Goal: Transaction & Acquisition: Purchase product/service

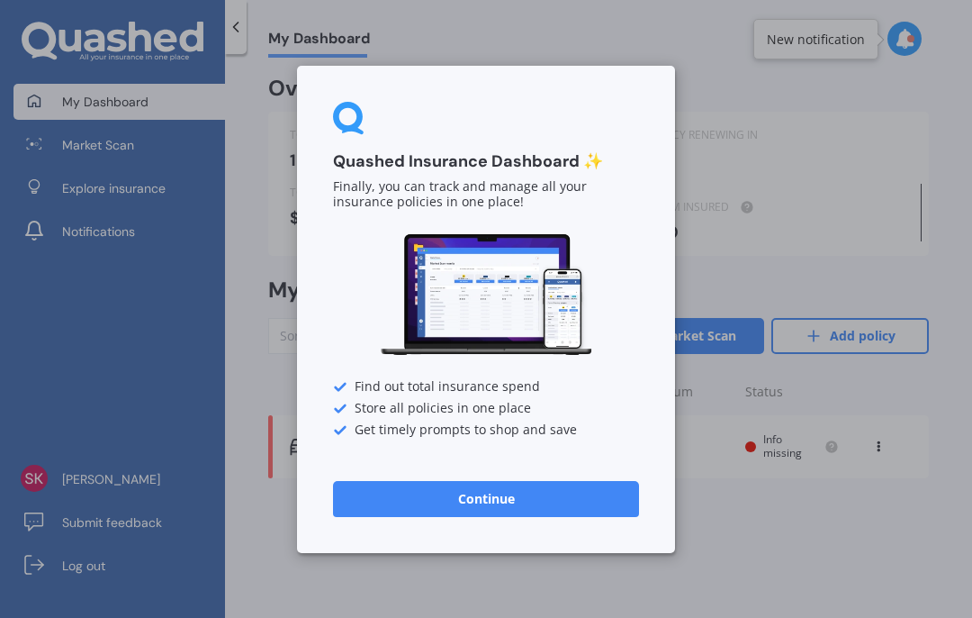
click at [511, 508] on button "Continue" at bounding box center [486, 498] width 306 height 36
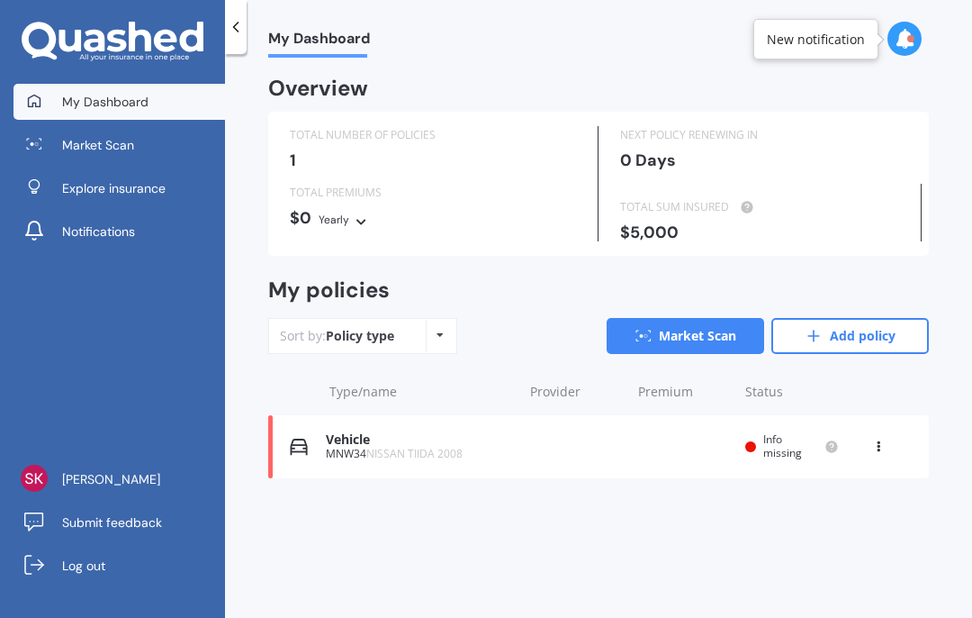
click at [440, 342] on div "Policy type Alphabetical Date added Renewing next" at bounding box center [440, 336] width 28 height 32
click at [170, 414] on div "My Dashboard Market Scan Explore insurance Notifications [PERSON_NAME] Submit f…" at bounding box center [112, 351] width 225 height 534
click at [713, 445] on div "Vehicle MNW34 NISSAN TIIDA 2008 Renewal date Premium You are paying Yearly Stat…" at bounding box center [598, 446] width 661 height 63
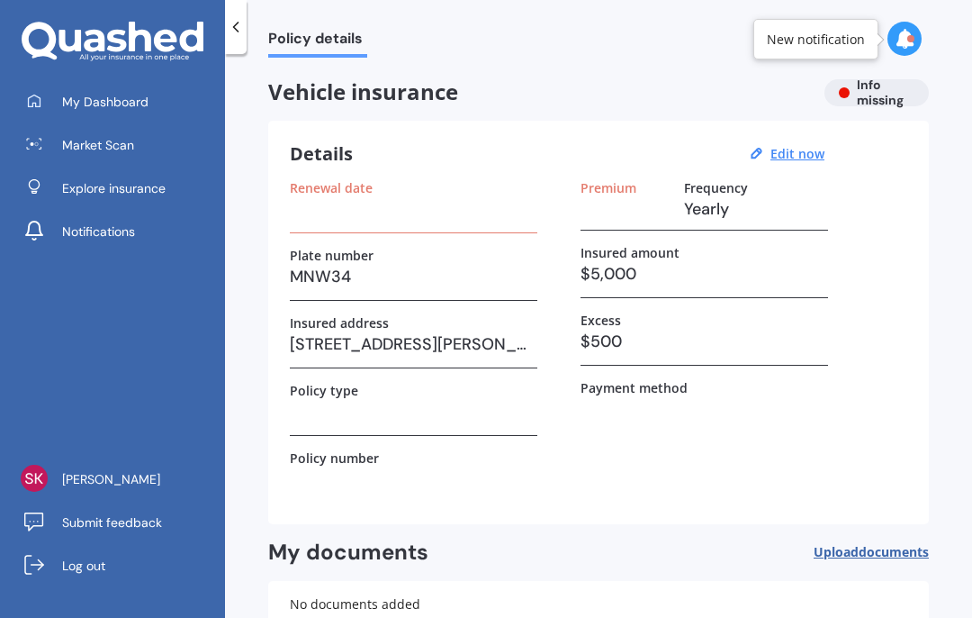
click at [711, 263] on h3 "$5,000" at bounding box center [705, 273] width 248 height 27
click at [848, 48] on div "New notification" at bounding box center [816, 39] width 125 height 41
click at [908, 44] on icon at bounding box center [905, 39] width 20 height 20
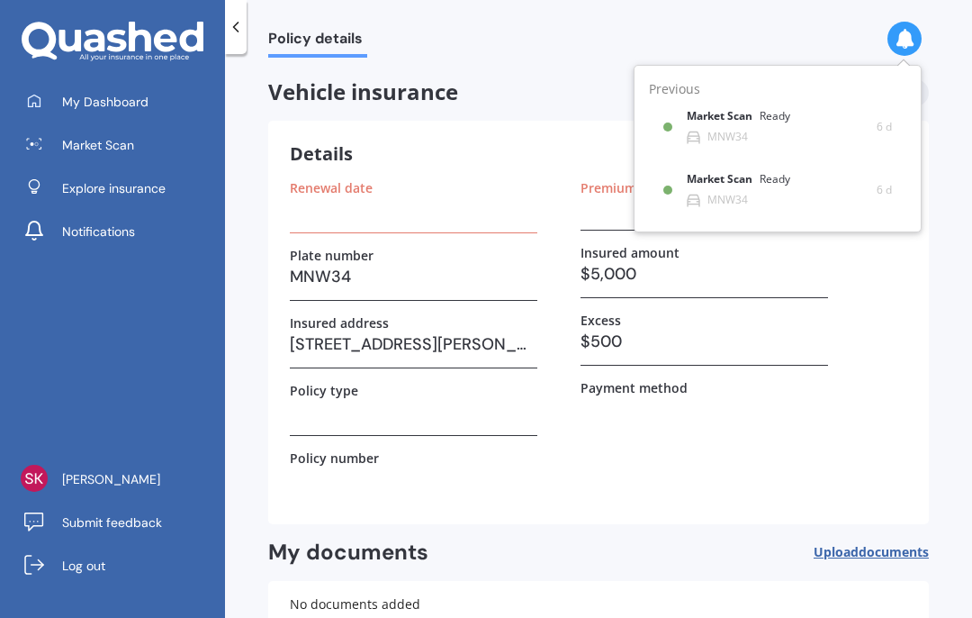
click at [792, 127] on div "Market Scan Ready" at bounding box center [749, 120] width 125 height 20
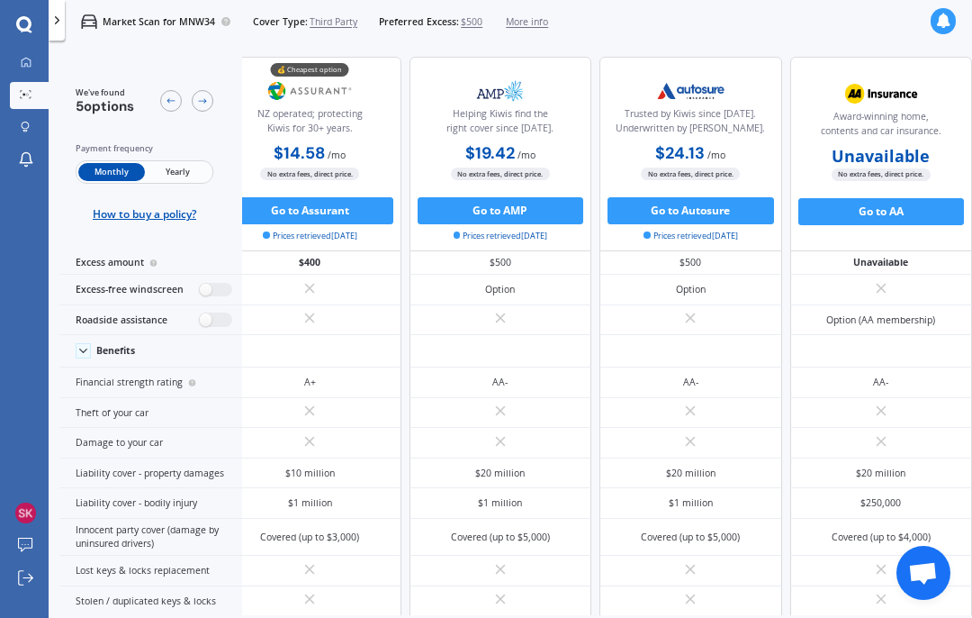
scroll to position [2, 284]
click at [898, 218] on button "Go to AA" at bounding box center [882, 211] width 167 height 27
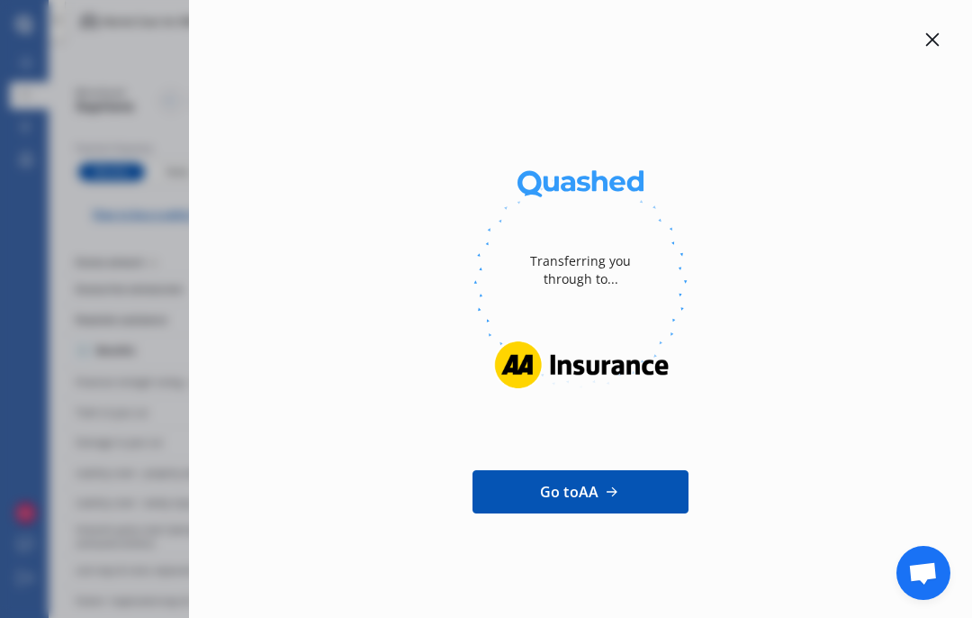
click at [592, 486] on span "Go to AA" at bounding box center [569, 492] width 59 height 22
